Goal: Information Seeking & Learning: Understand process/instructions

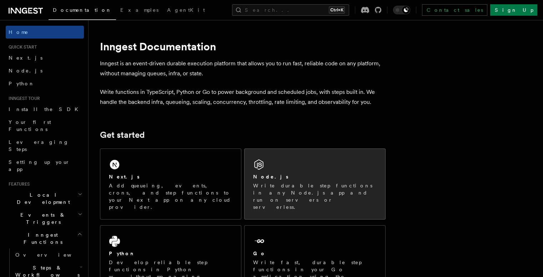
click at [278, 199] on div "Node.js Write durable step functions in any Node.js app and run on servers or s…" at bounding box center [315, 184] width 141 height 70
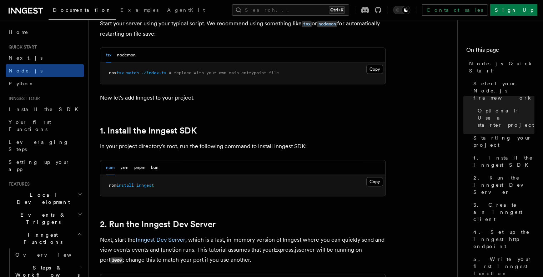
scroll to position [368, 0]
click at [377, 180] on button "Copy Copied" at bounding box center [374, 180] width 17 height 9
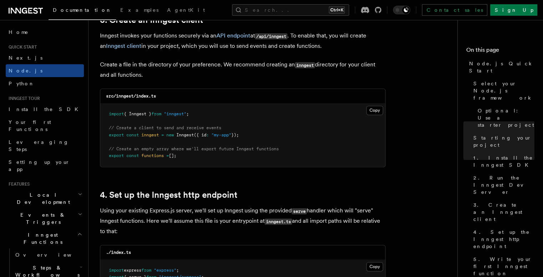
scroll to position [925, 0]
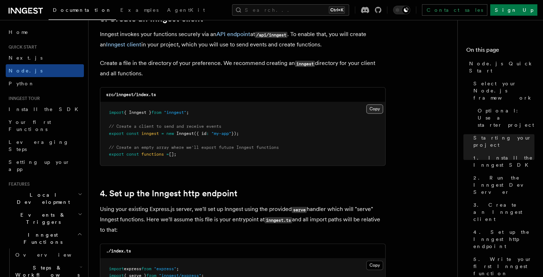
click at [374, 110] on button "Copy Copied" at bounding box center [374, 108] width 17 height 9
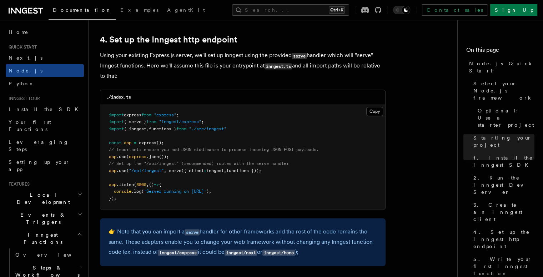
scroll to position [1080, 0]
drag, startPoint x: 280, startPoint y: 169, endPoint x: 92, endPoint y: 172, distance: 187.5
copy span "app .use ( "/api/inngest" , serve ({ client : inngest , functions }));"
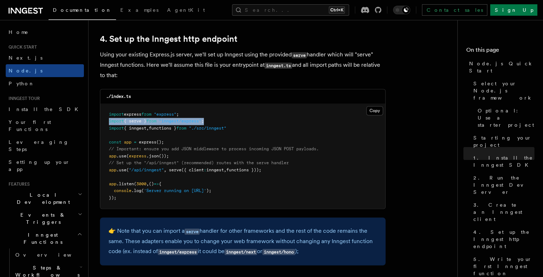
drag, startPoint x: 222, startPoint y: 120, endPoint x: 105, endPoint y: 122, distance: 116.8
click at [105, 122] on pre "import express from "express" ; import { serve } from "inngest/express" ; impor…" at bounding box center [242, 156] width 285 height 105
copy span "import { serve } from "inngest/express" ;"
